Goal: Browse casually: Explore the website without a specific task or goal

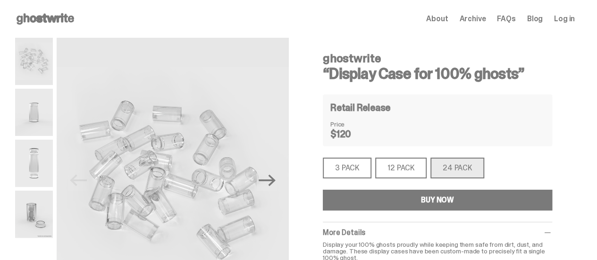
click at [55, 18] on icon at bounding box center [45, 18] width 60 height 15
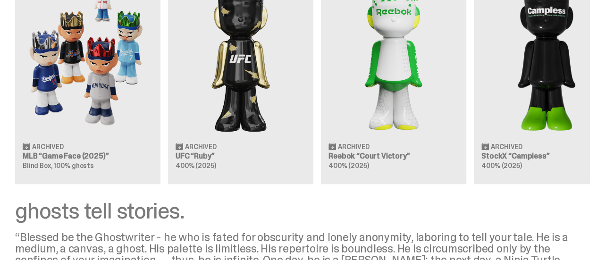
scroll to position [991, 0]
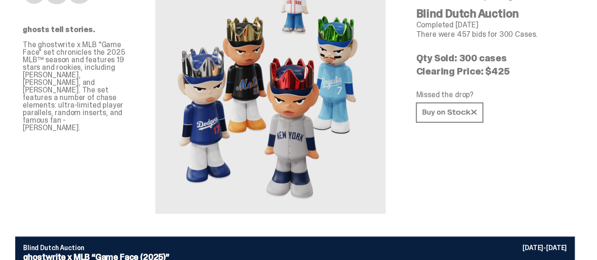
scroll to position [47, 0]
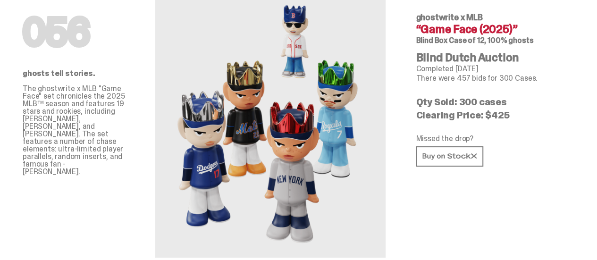
scroll to position [991, 0]
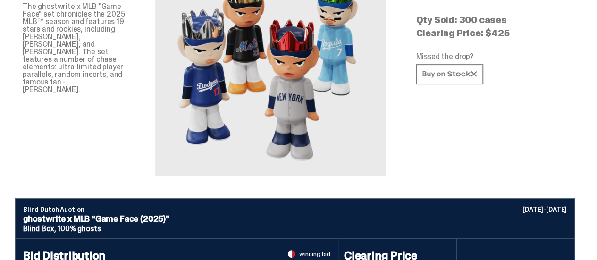
scroll to position [142, 0]
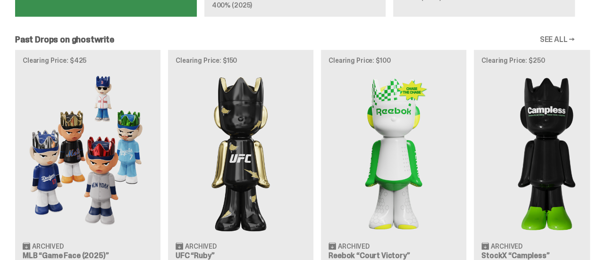
scroll to position [755, 0]
